Goal: Check status: Check status

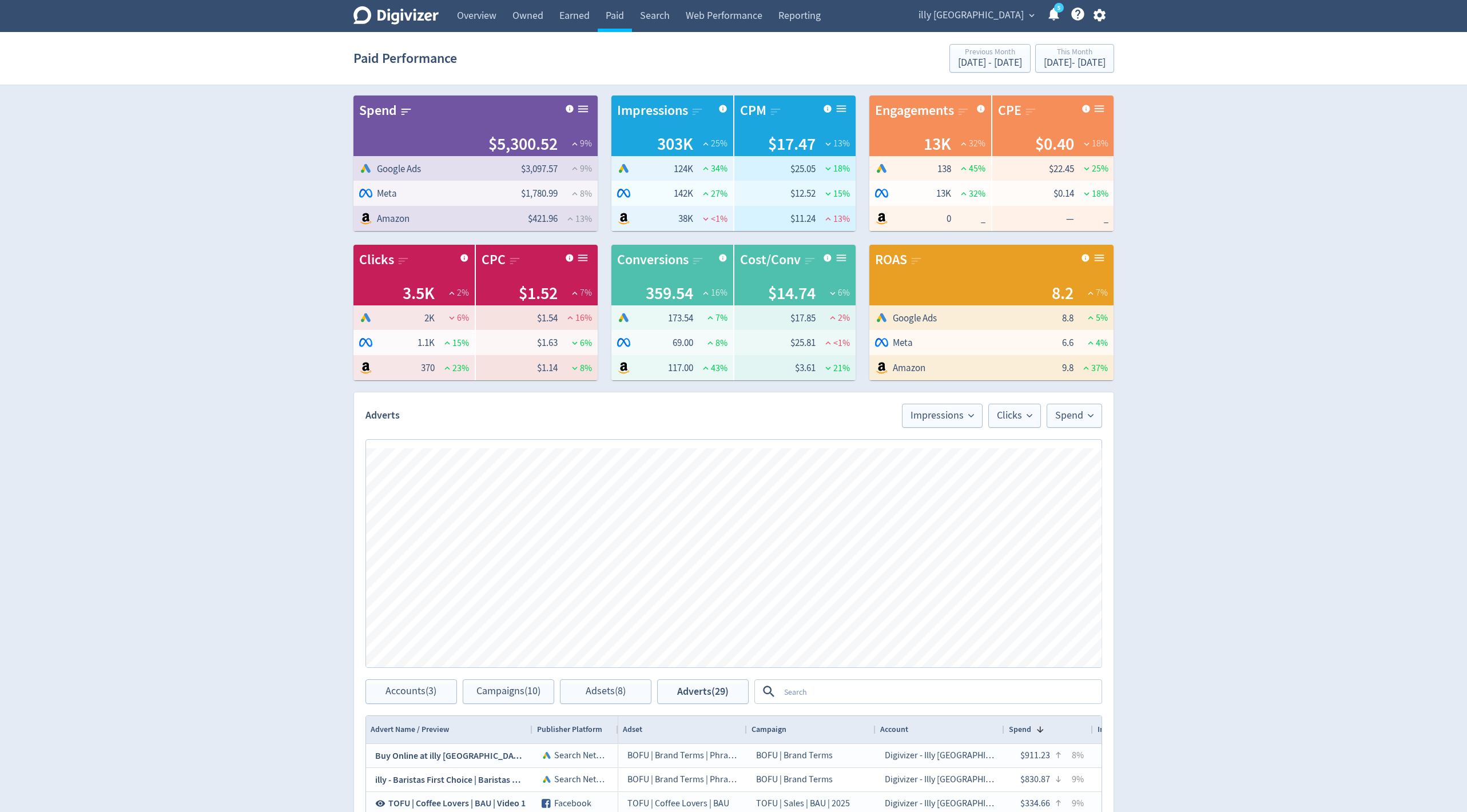
click at [979, 25] on div "illy [GEOGRAPHIC_DATA] expand_more 5 Help Center - Searchable support on using …" at bounding box center [1010, 16] width 208 height 32
click at [985, 23] on span "illy [GEOGRAPHIC_DATA]" at bounding box center [971, 15] width 105 height 19
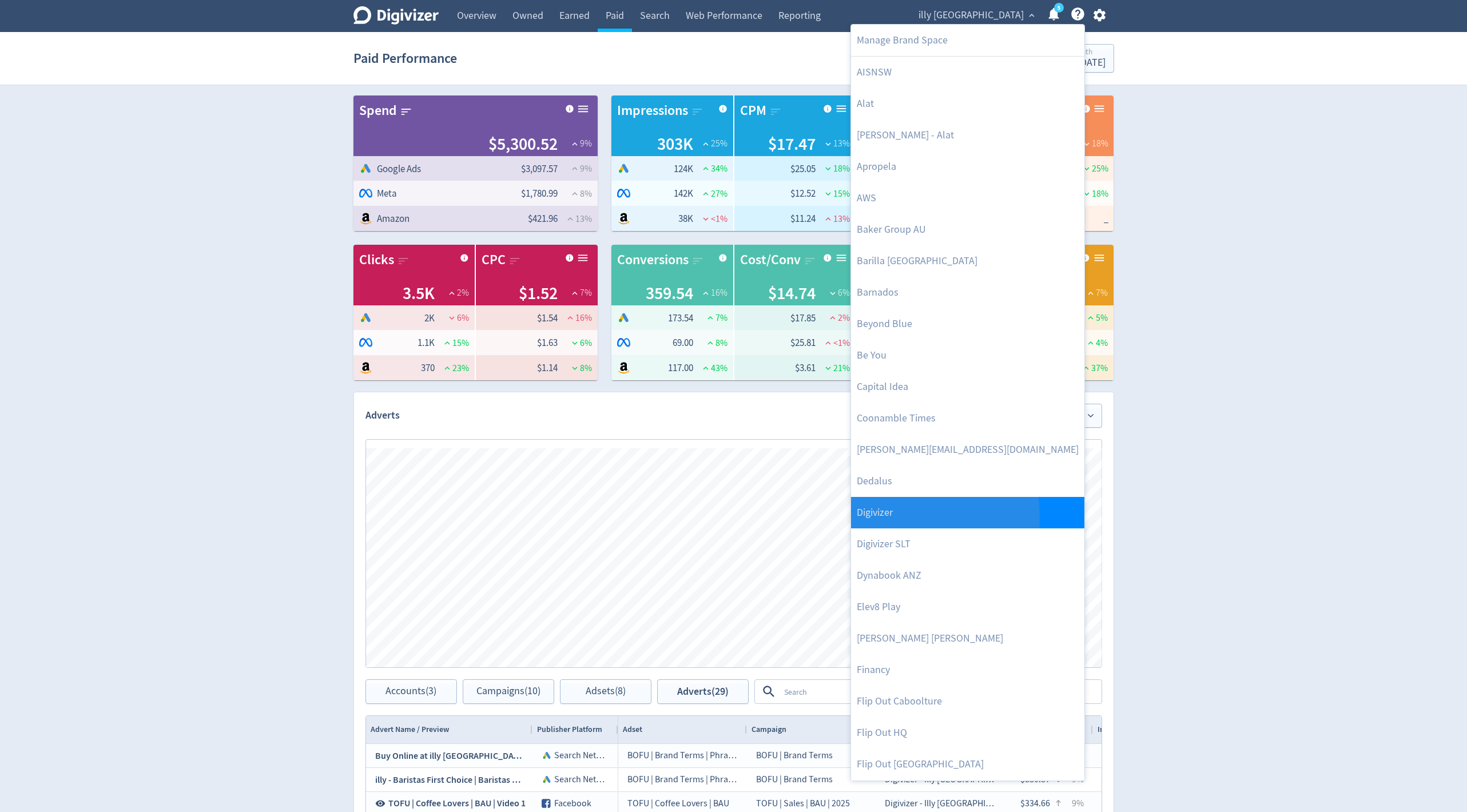
click at [876, 518] on link "Digivizer" at bounding box center [968, 512] width 233 height 32
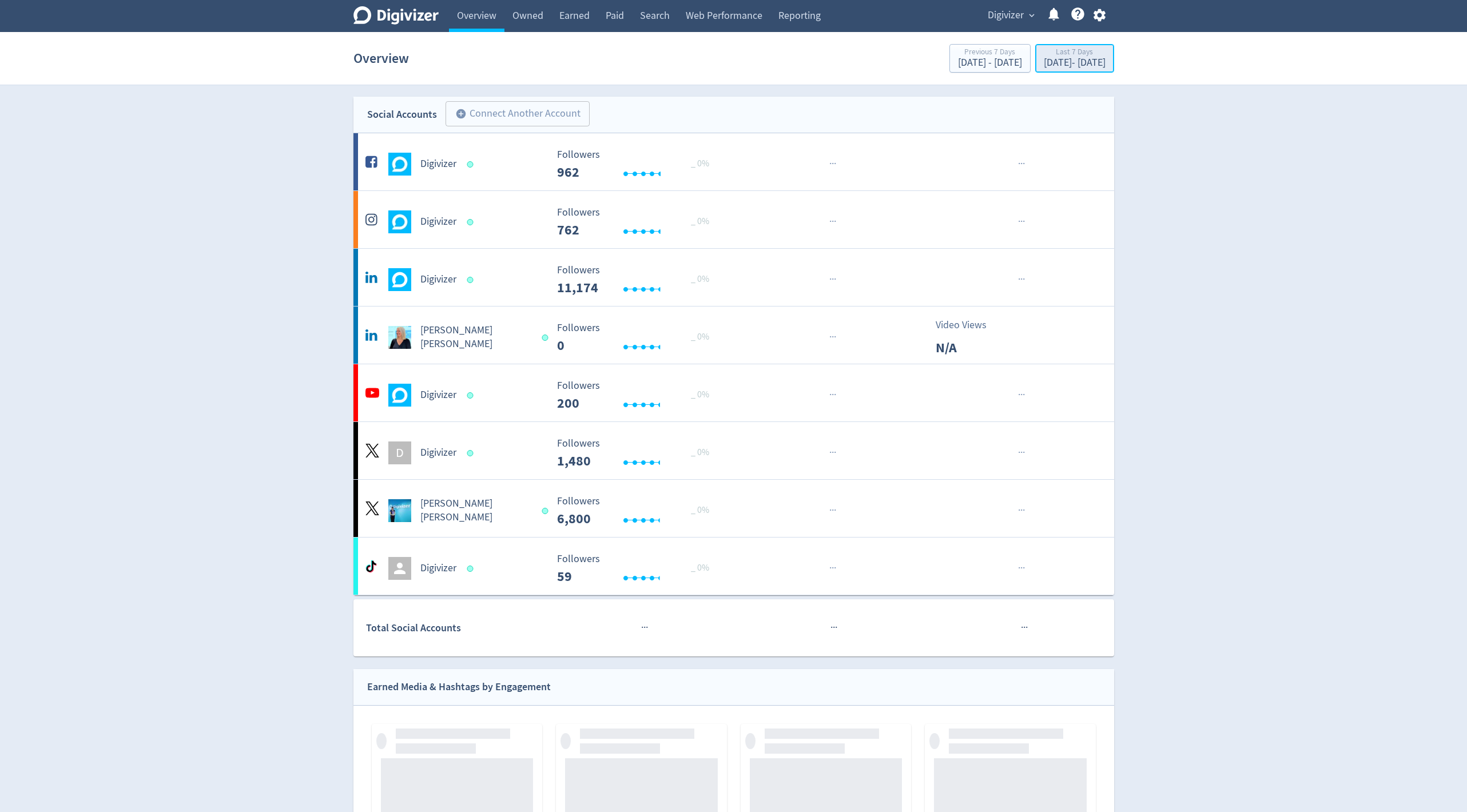
click at [1044, 64] on div "[DATE] - [DATE]" at bounding box center [1075, 62] width 62 height 10
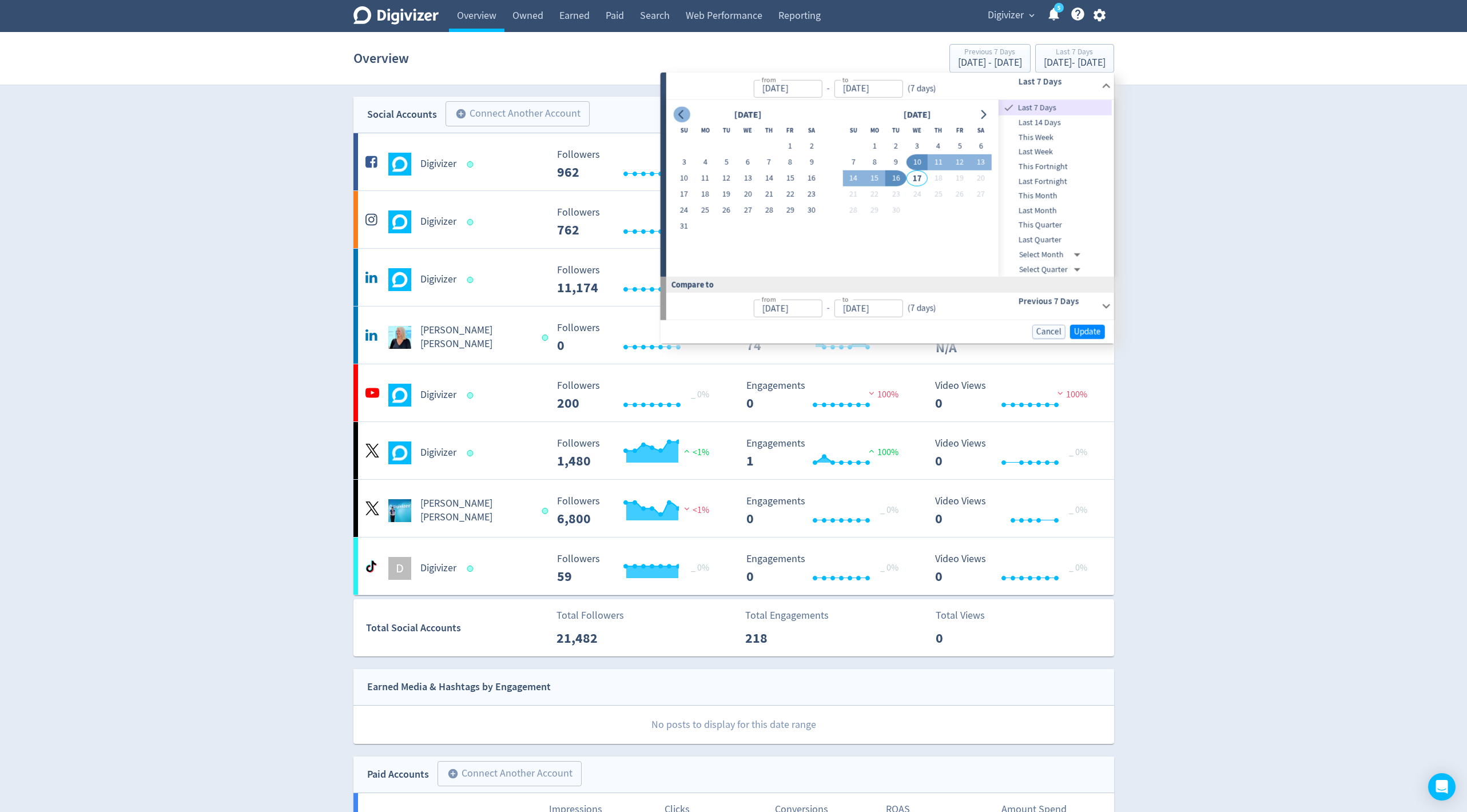
click at [684, 115] on icon "Go to previous month" at bounding box center [681, 114] width 9 height 9
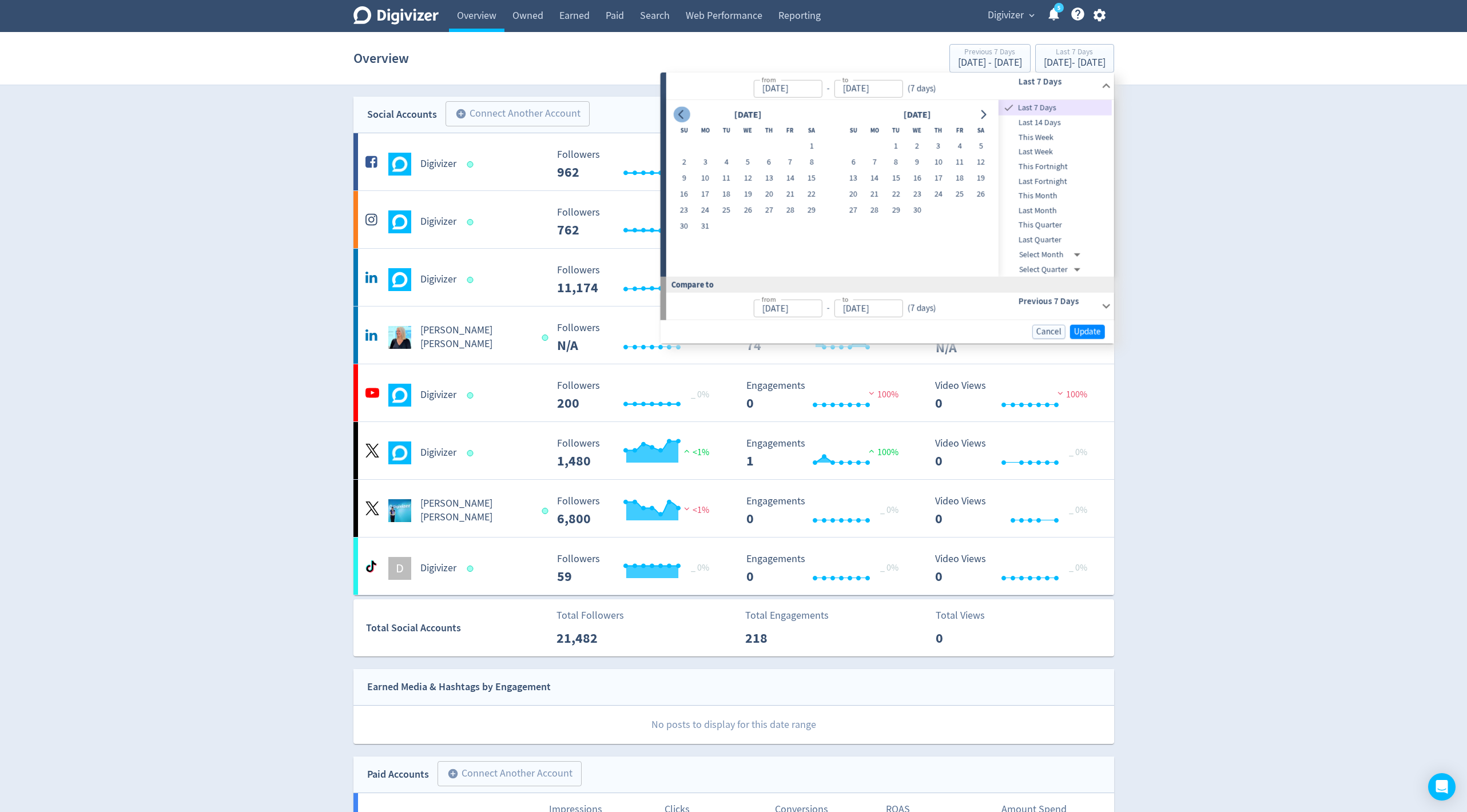
click at [684, 115] on icon "Go to previous month" at bounding box center [681, 114] width 9 height 9
click at [985, 110] on icon "Go to next month" at bounding box center [983, 114] width 9 height 9
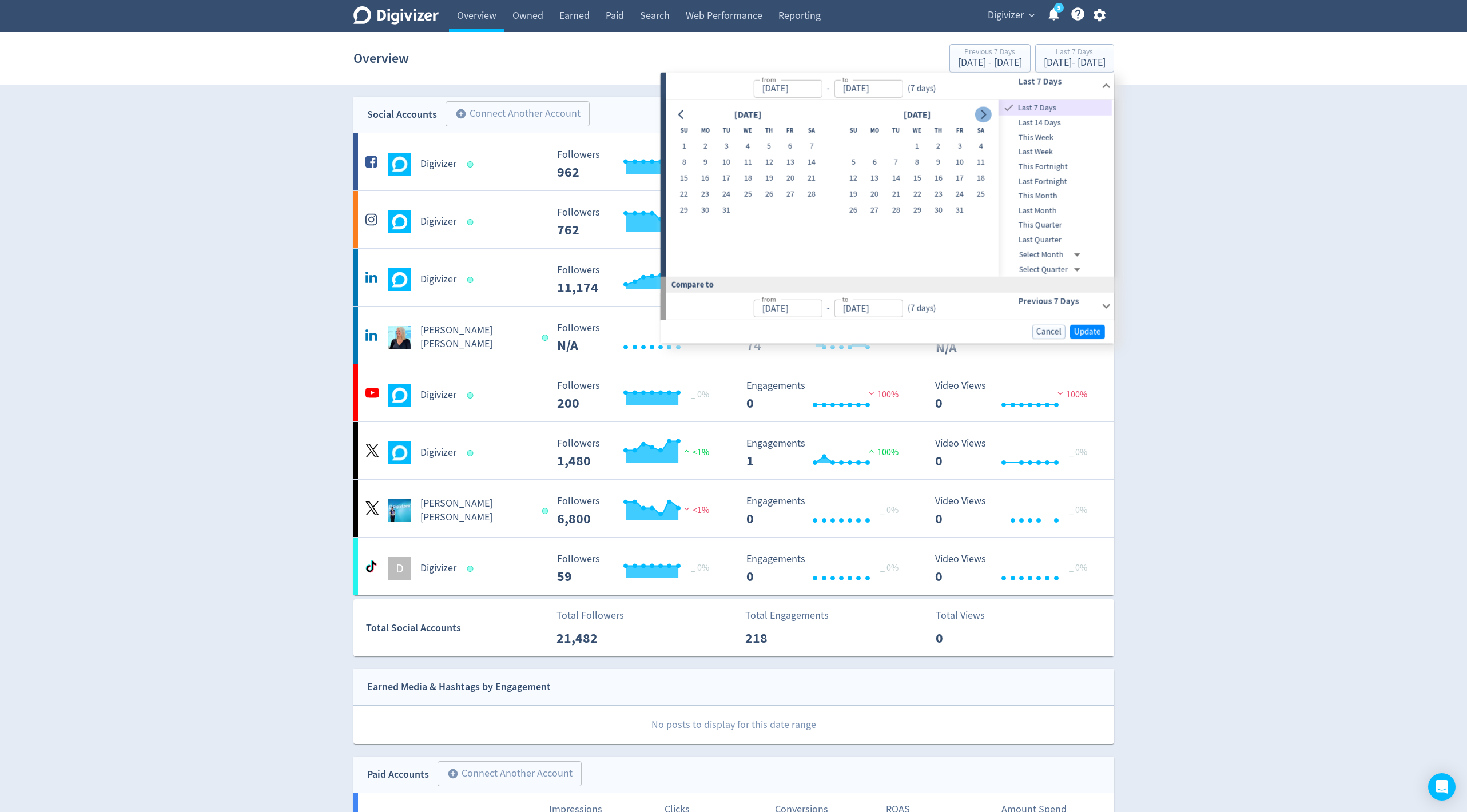
click at [985, 110] on icon "Go to next month" at bounding box center [983, 114] width 9 height 9
click at [972, 143] on button "1" at bounding box center [981, 146] width 21 height 16
type input "[DATE]"
click at [981, 110] on icon "Go to next month" at bounding box center [983, 114] width 9 height 9
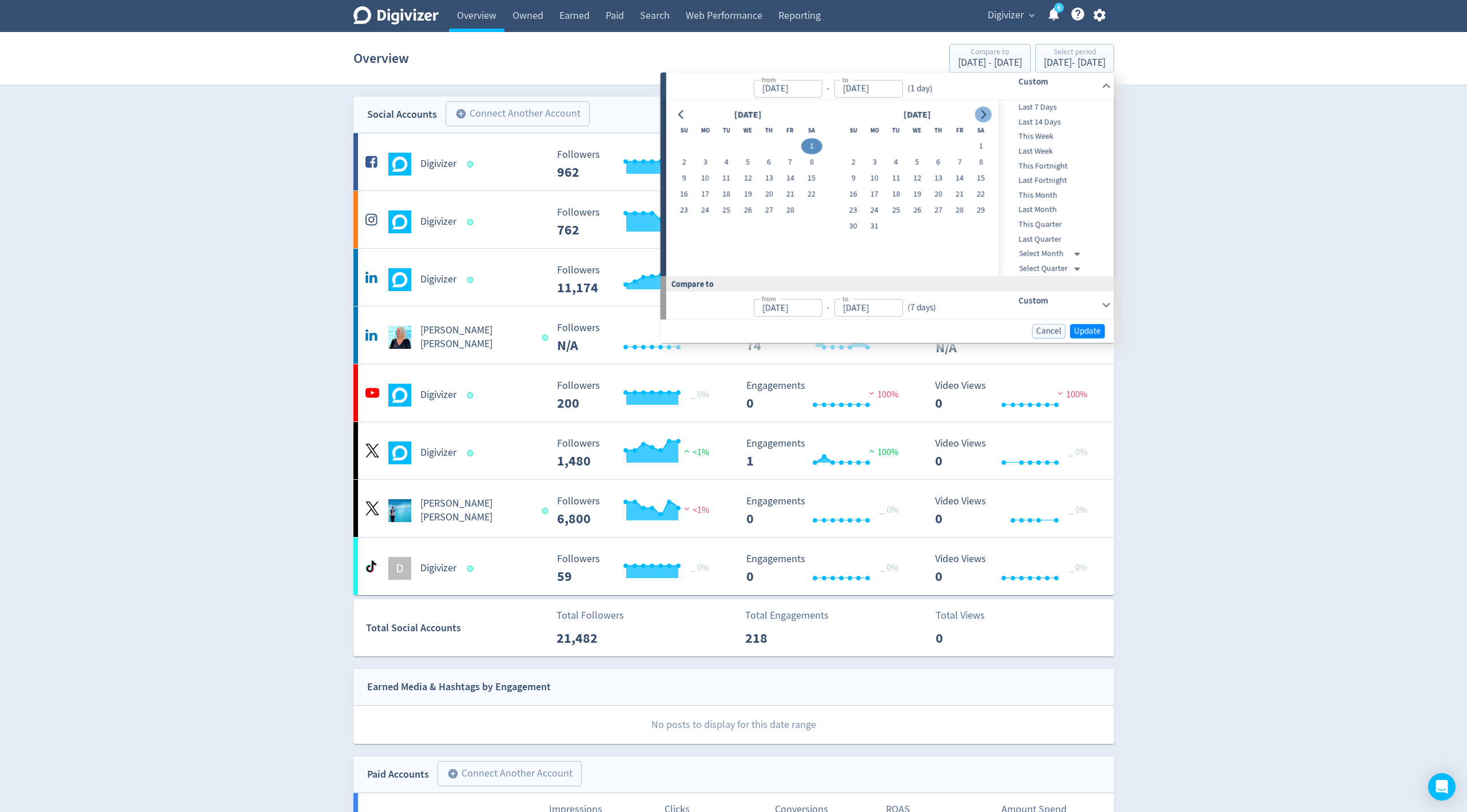
click at [981, 110] on icon "Go to next month" at bounding box center [983, 114] width 9 height 9
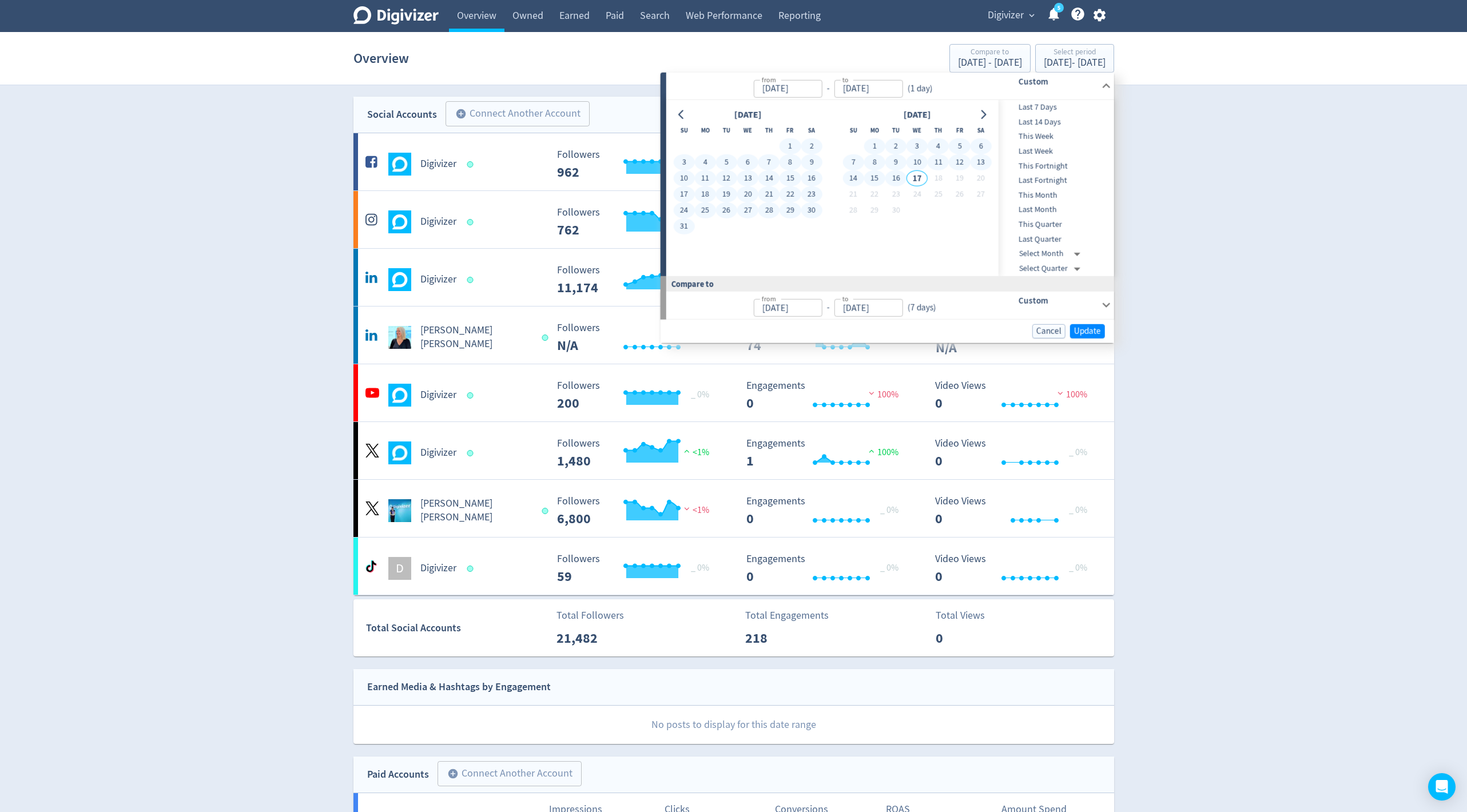
click at [894, 174] on button "16" at bounding box center [896, 178] width 21 height 16
type input "[DATE]"
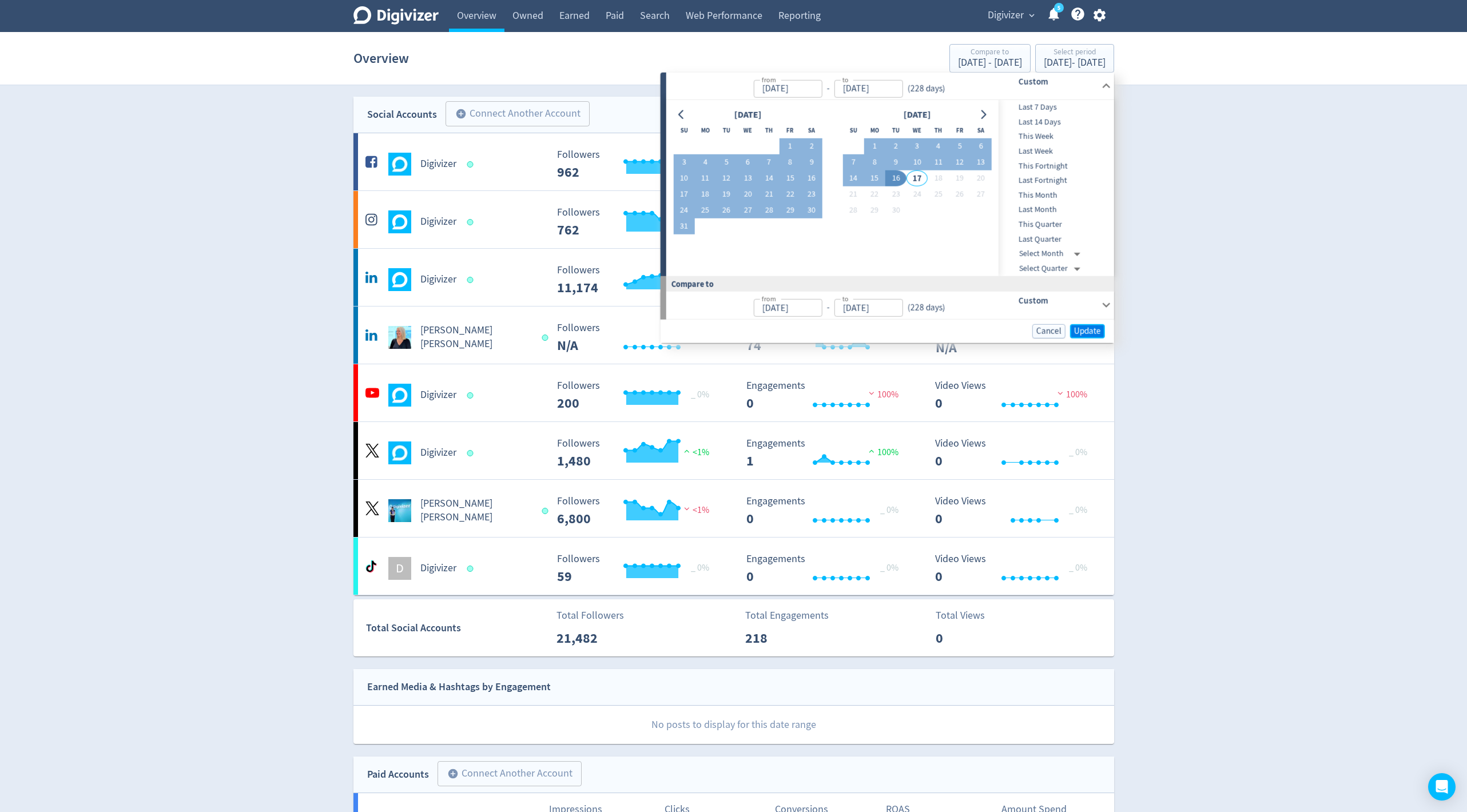
click at [1083, 332] on span "Update" at bounding box center [1088, 331] width 27 height 9
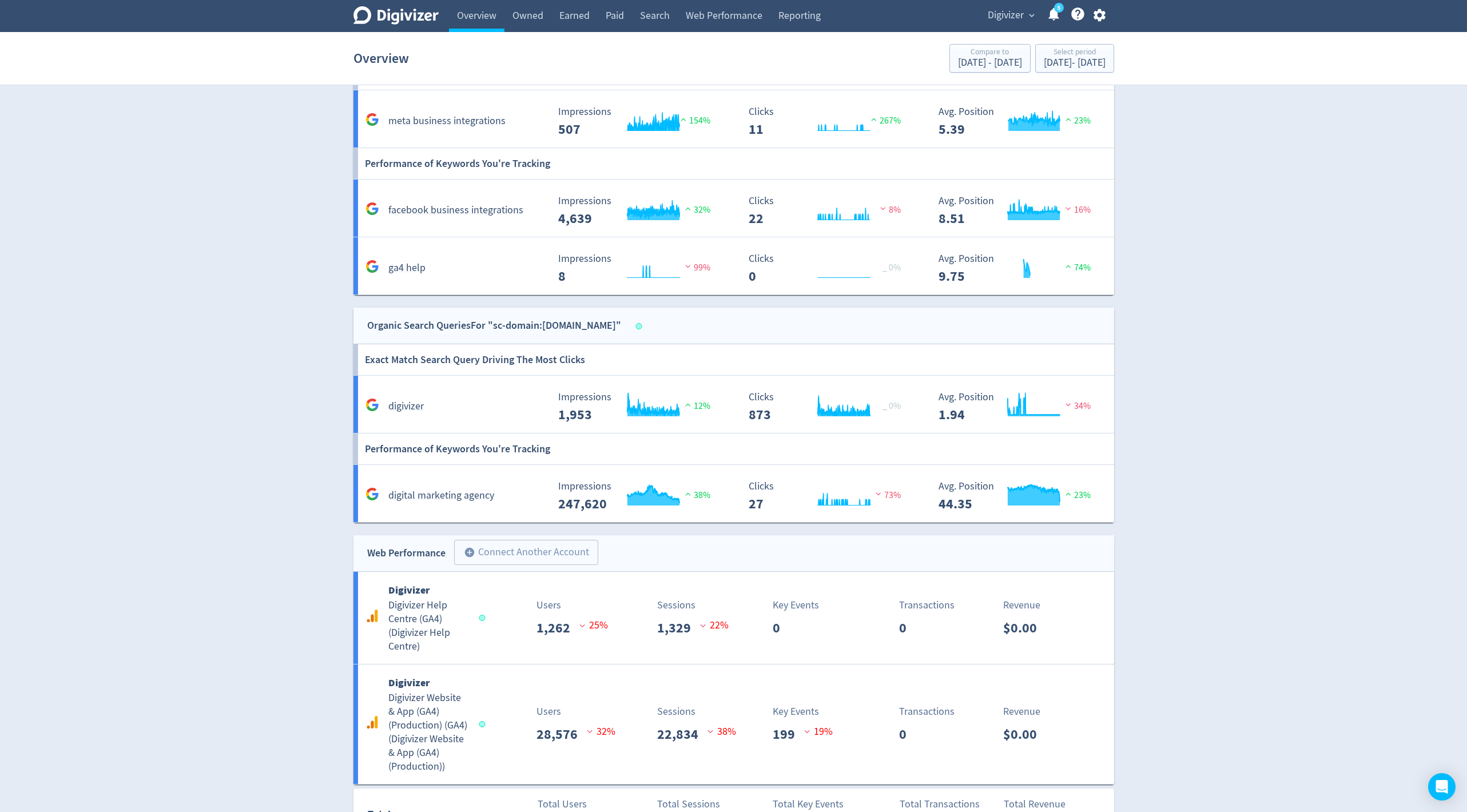
scroll to position [1468, 0]
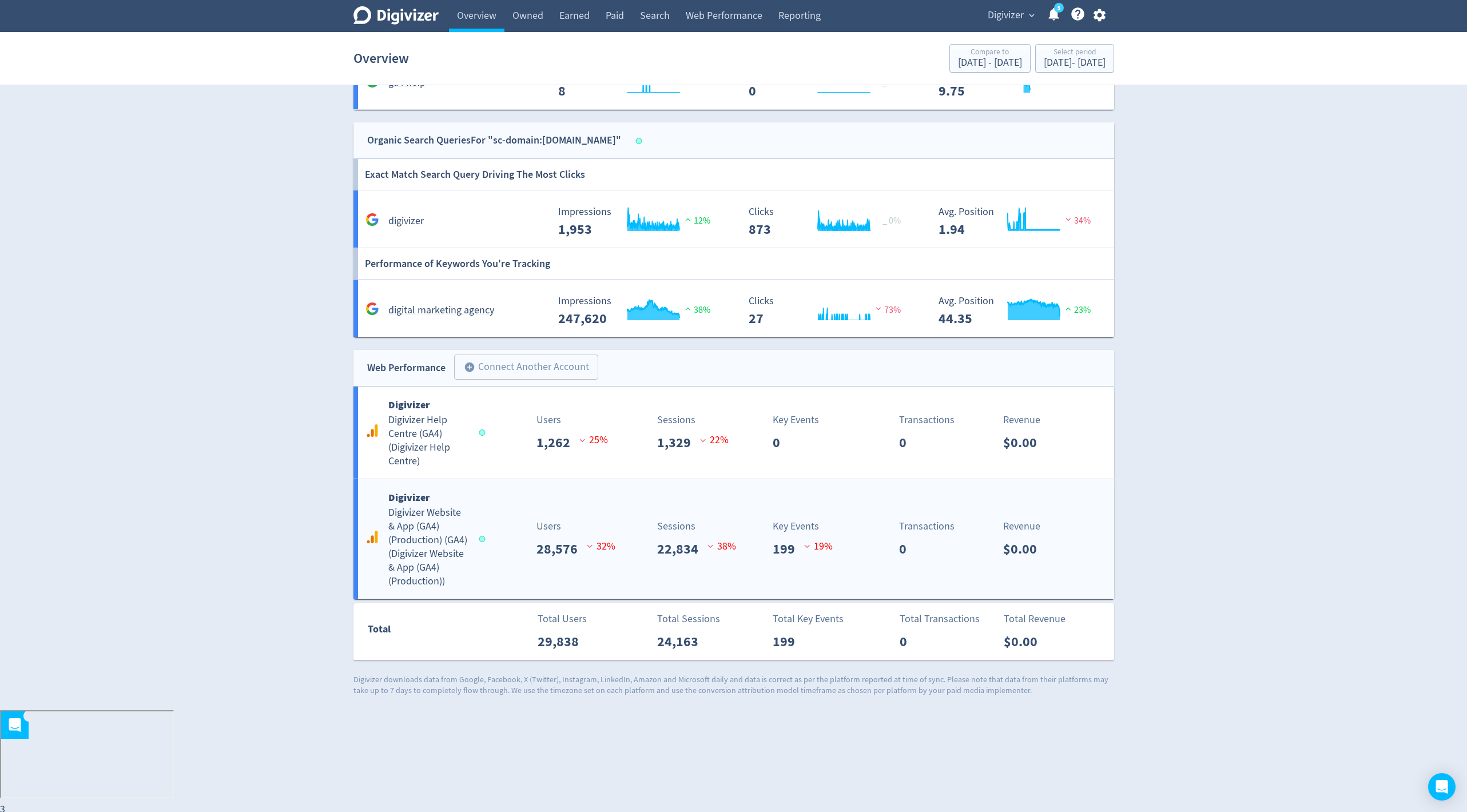
click at [543, 578] on div "Digivizer Digivizer Website & App (GA4) (Production) (GA4) ( Digivizer Website …" at bounding box center [734, 539] width 761 height 119
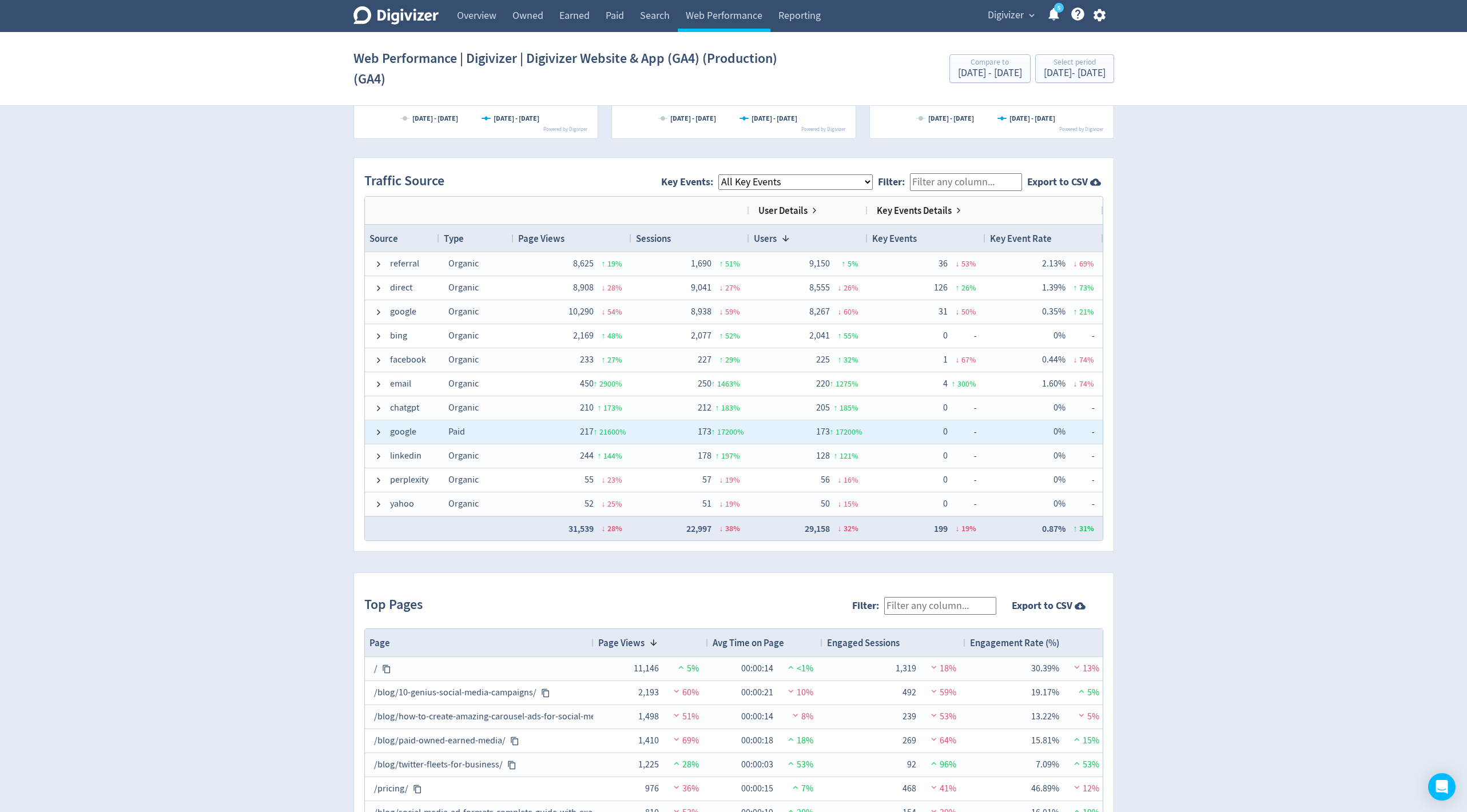
scroll to position [686, 0]
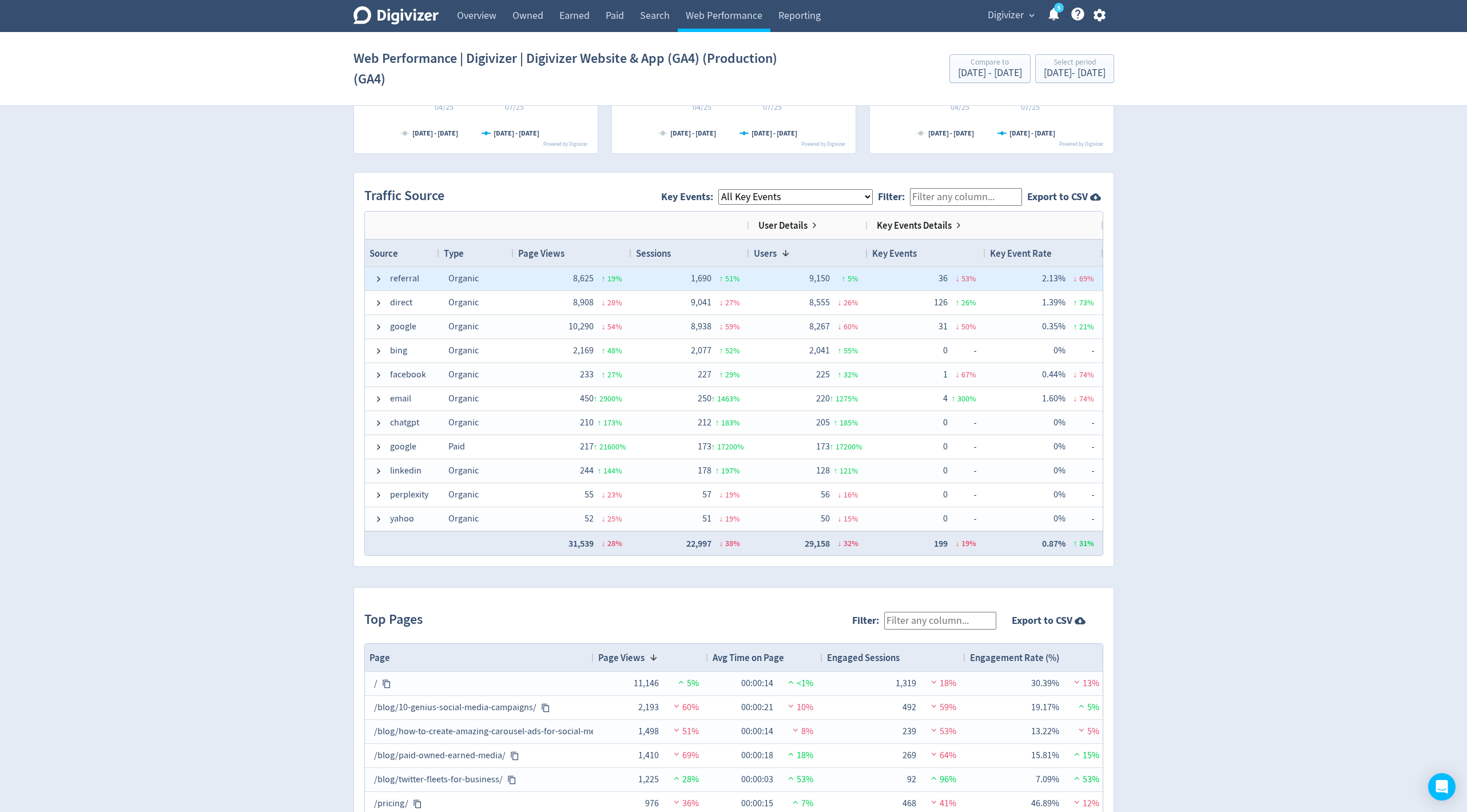
click at [372, 277] on div "referral" at bounding box center [402, 278] width 74 height 23
click at [377, 278] on span at bounding box center [378, 278] width 9 height 9
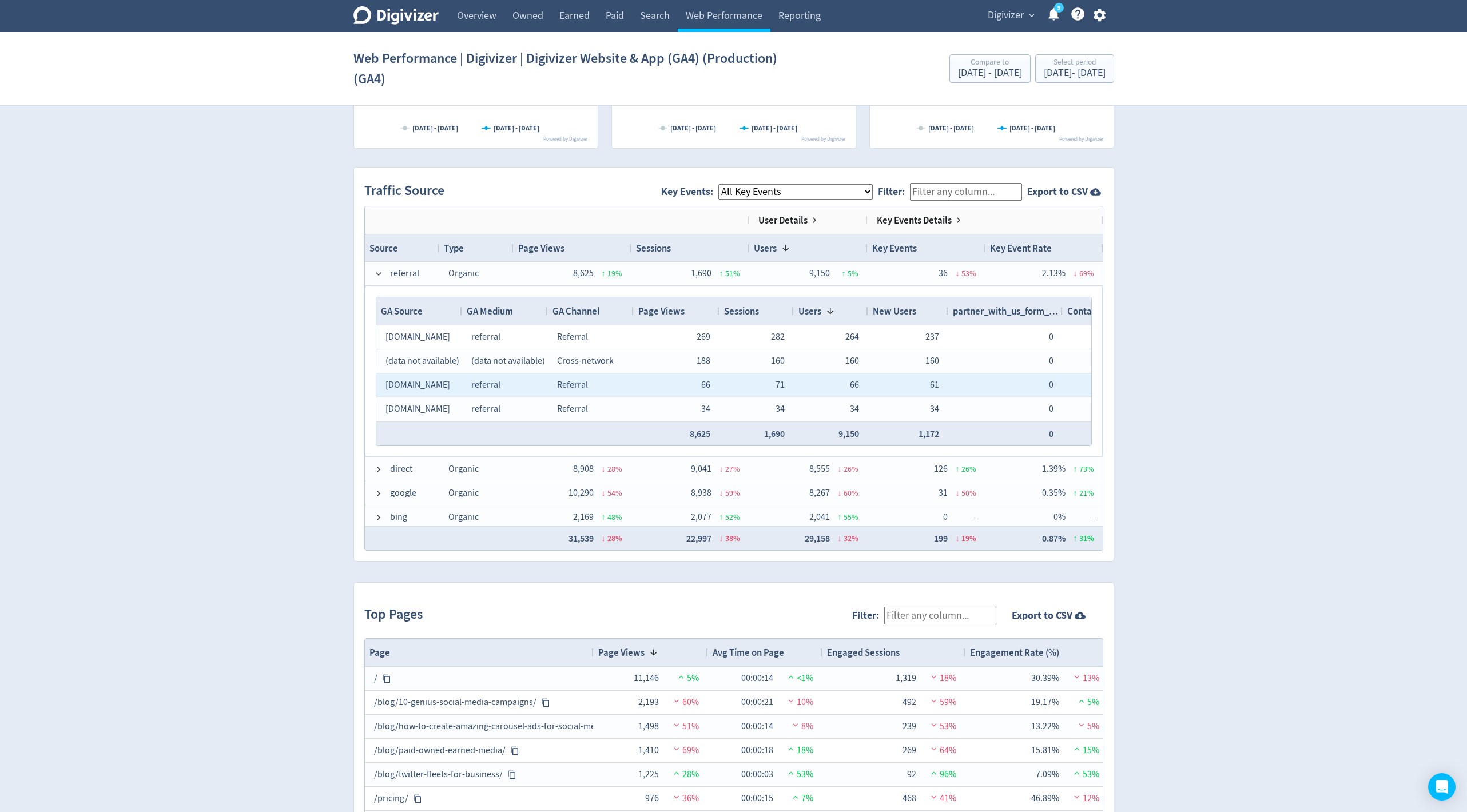
scroll to position [0, 0]
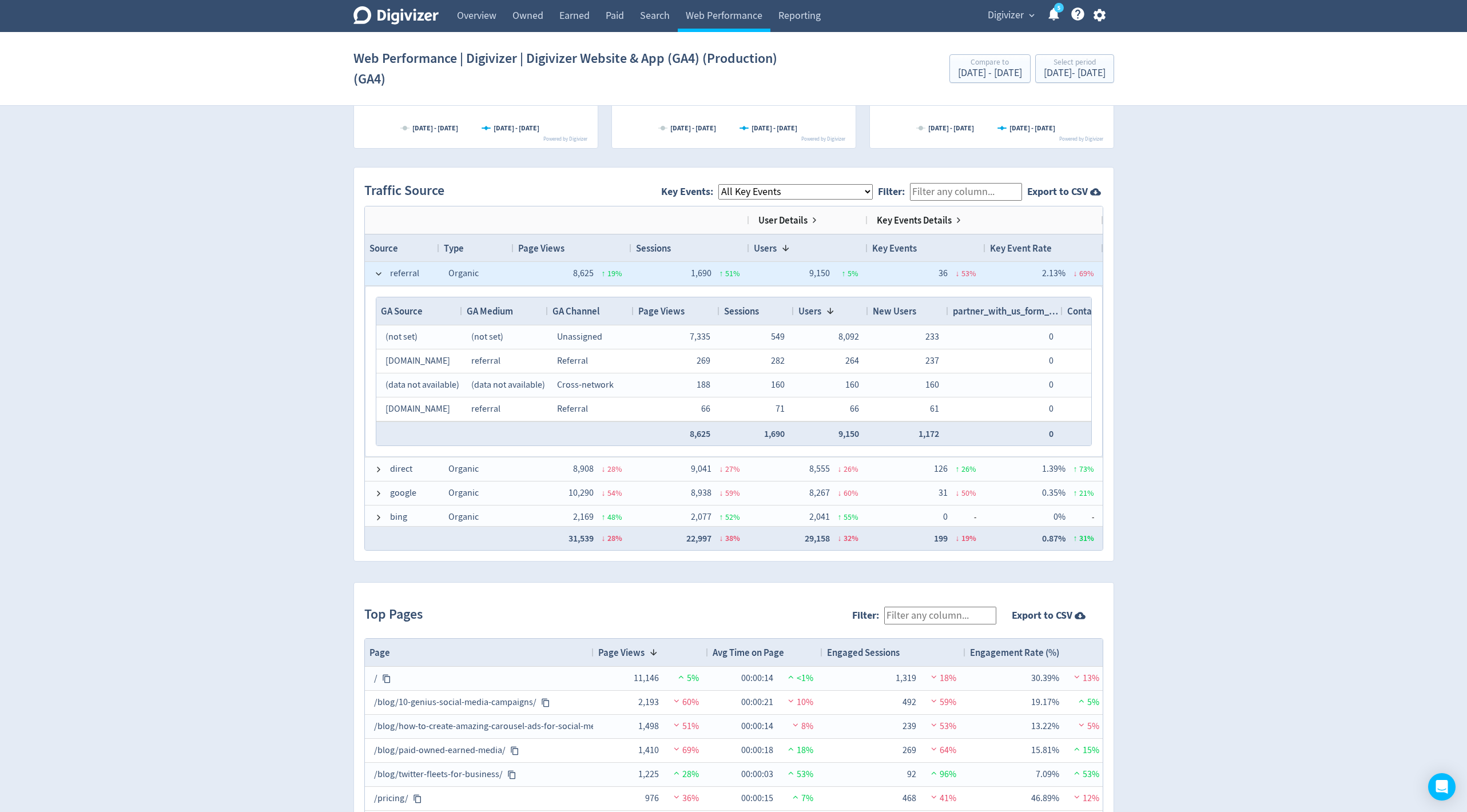
click at [371, 267] on div "referral" at bounding box center [402, 274] width 74 height 23
click at [375, 270] on span at bounding box center [378, 274] width 9 height 9
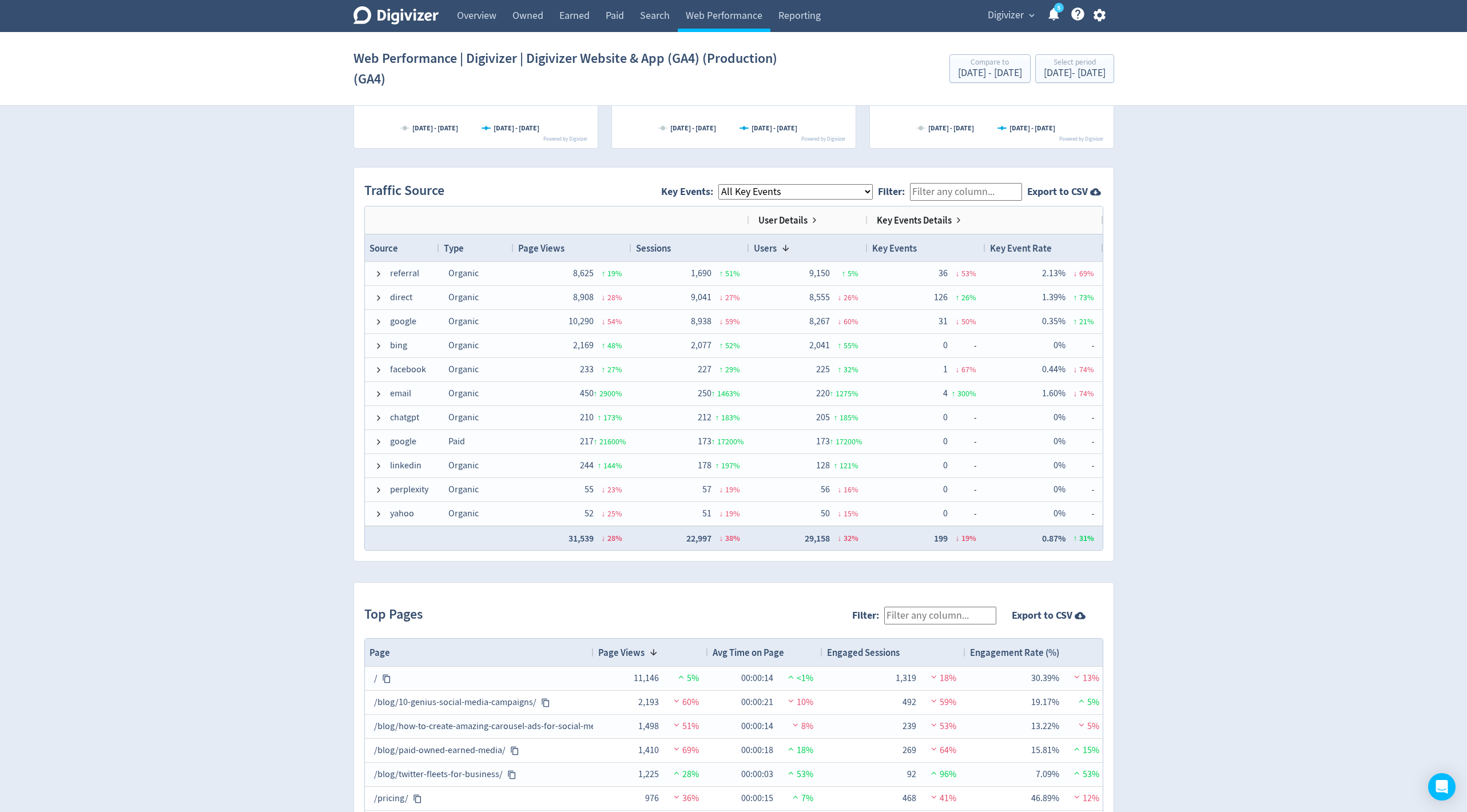
click at [1284, 322] on div "Digivizer Logo [PERSON_NAME] Logo Overview Owned Earned Paid Search Web Perform…" at bounding box center [734, 151] width 1467 height 1686
